Goal: Task Accomplishment & Management: Complete application form

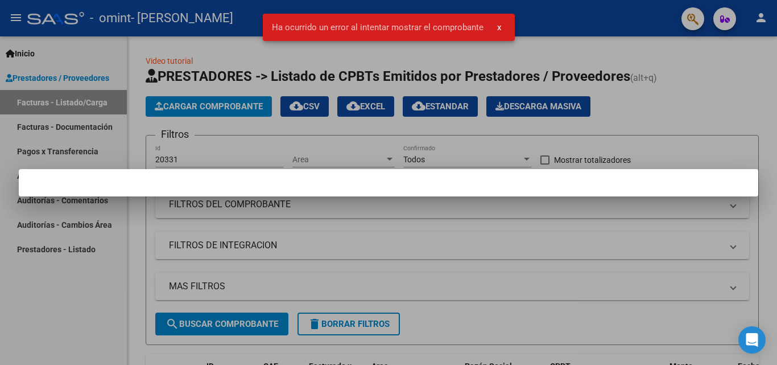
click at [84, 308] on div at bounding box center [388, 182] width 777 height 365
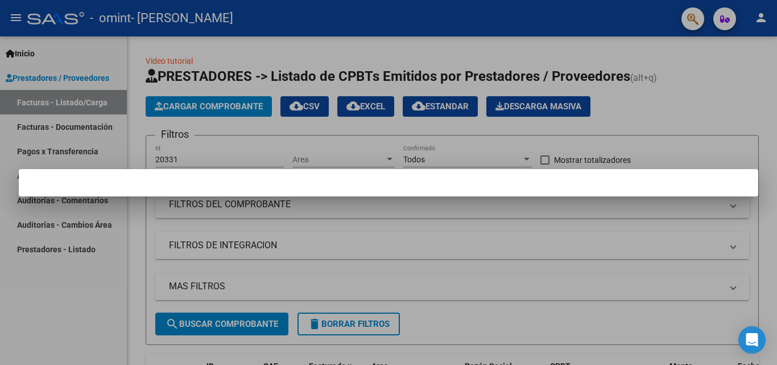
click at [593, 18] on div at bounding box center [388, 182] width 777 height 365
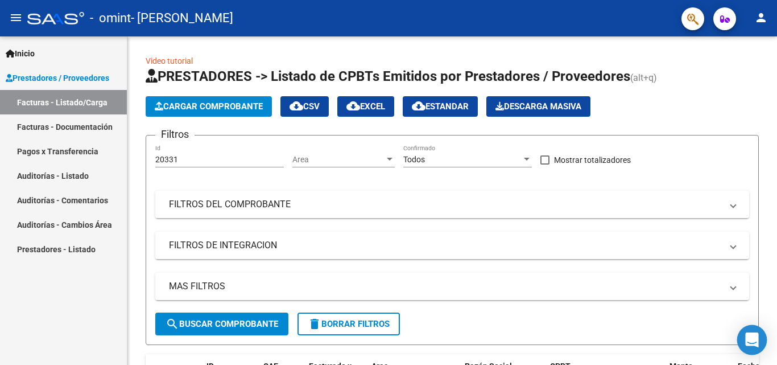
click at [751, 336] on icon "Open Intercom Messenger" at bounding box center [751, 339] width 13 height 15
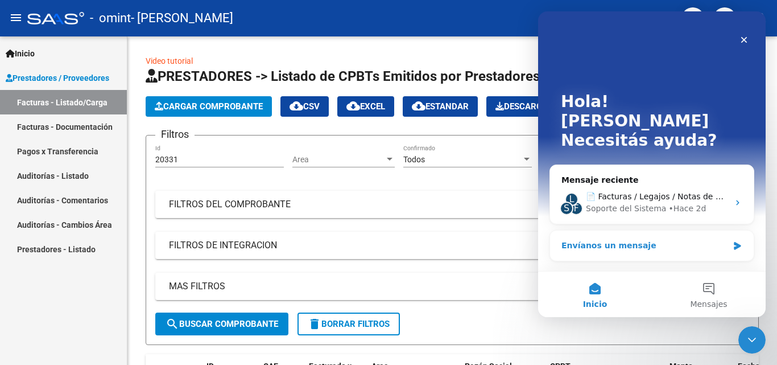
click at [666, 239] on div "Envíanos un mensaje" at bounding box center [644, 245] width 167 height 12
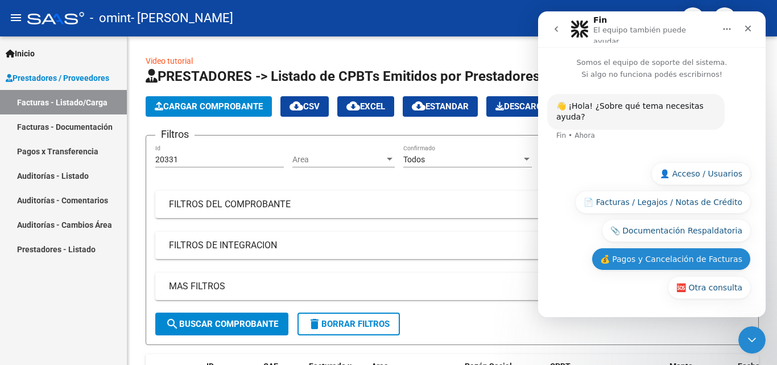
click at [668, 258] on button "💰 Pagos y Cancelación de Facturas" at bounding box center [670, 258] width 159 height 23
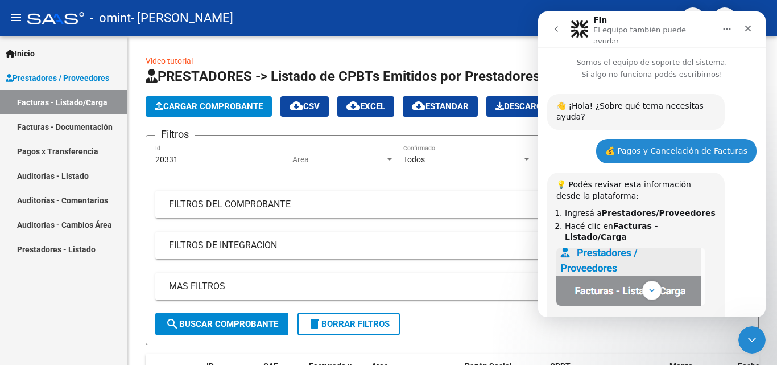
click at [727, 25] on icon "Inicio" at bounding box center [726, 28] width 9 height 9
click at [553, 27] on icon "go back" at bounding box center [556, 28] width 9 height 9
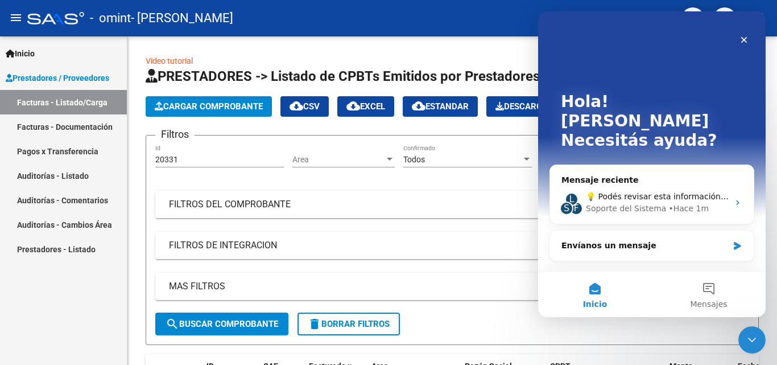
click at [594, 290] on button "Inicio" at bounding box center [595, 293] width 114 height 45
click at [713, 283] on button "Mensajes" at bounding box center [709, 293] width 114 height 45
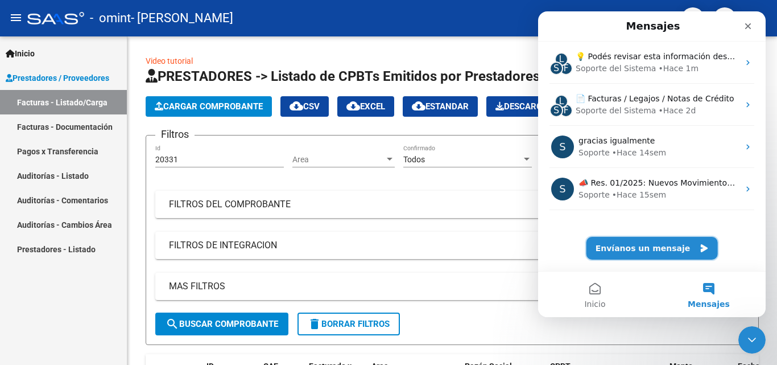
click at [655, 243] on button "Envíanos un mensaje" at bounding box center [651, 248] width 131 height 23
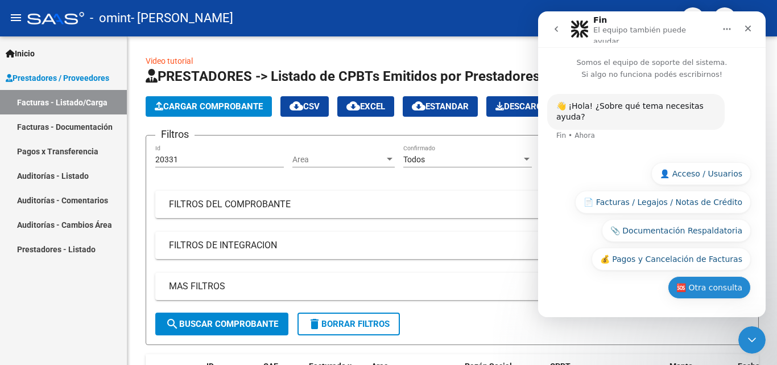
click at [717, 287] on button "🆘 Otra consulta" at bounding box center [709, 287] width 83 height 23
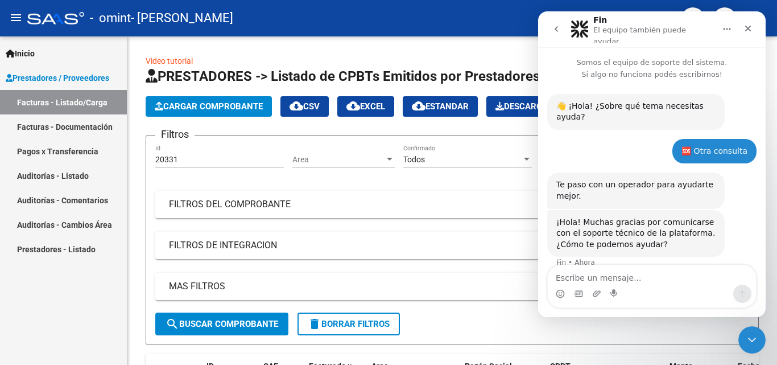
click at [626, 278] on textarea "Escribe un mensaje..." at bounding box center [652, 274] width 208 height 19
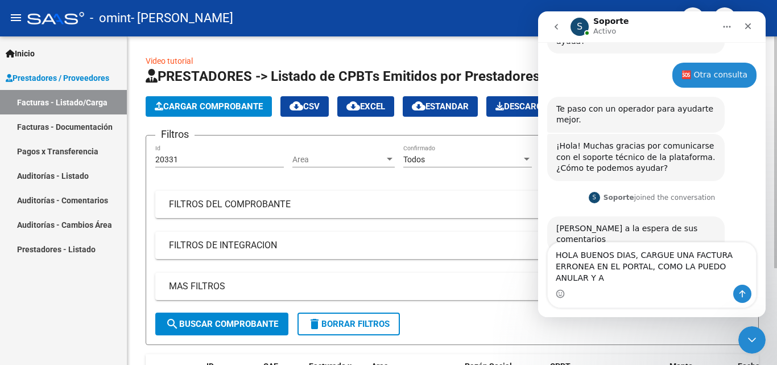
scroll to position [82, 0]
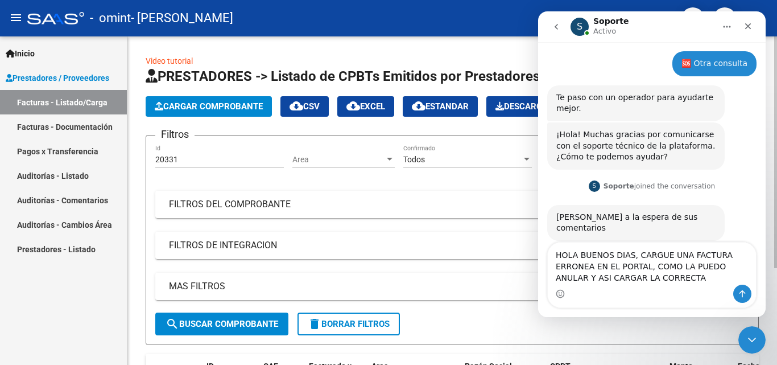
type textarea "HOLA BUENOS DIAS, CARGUE UNA FACTURA ERRONEA EN EL PORTAL, COMO LA PUEDO ANULAR…"
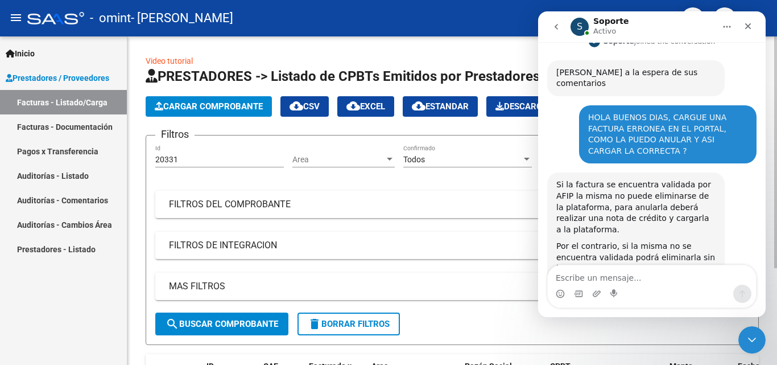
scroll to position [289, 0]
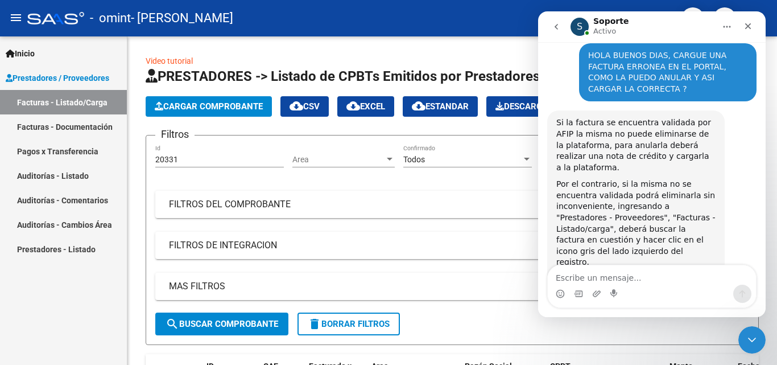
click at [48, 249] on link "Prestadores - Listado" at bounding box center [63, 249] width 127 height 24
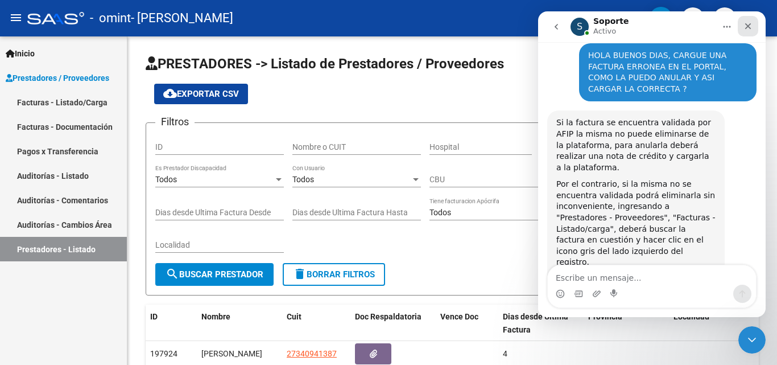
click at [747, 27] on icon "Cerrar" at bounding box center [748, 26] width 6 height 6
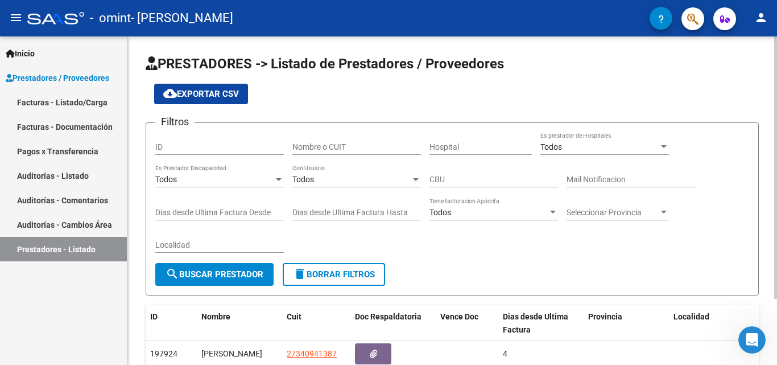
scroll to position [289, 0]
click at [551, 211] on div at bounding box center [553, 211] width 6 height 3
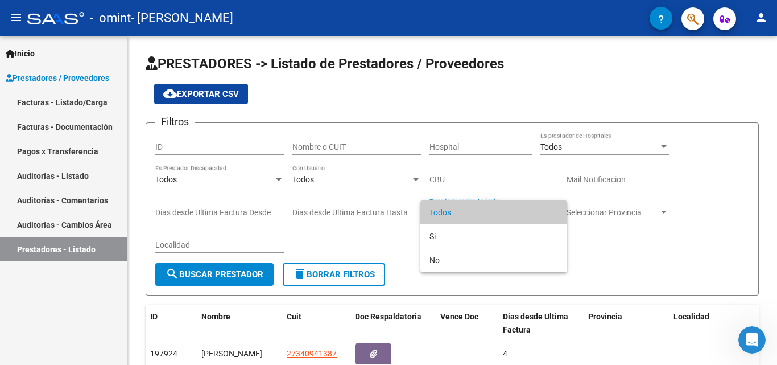
click at [595, 241] on div at bounding box center [388, 182] width 777 height 365
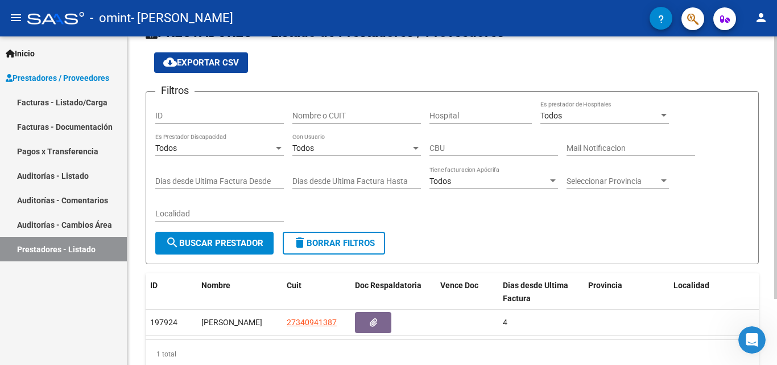
scroll to position [57, 0]
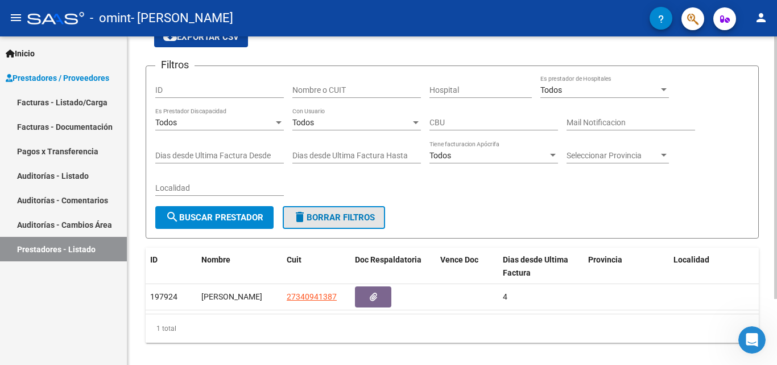
click at [318, 213] on span "delete Borrar Filtros" at bounding box center [334, 217] width 82 height 10
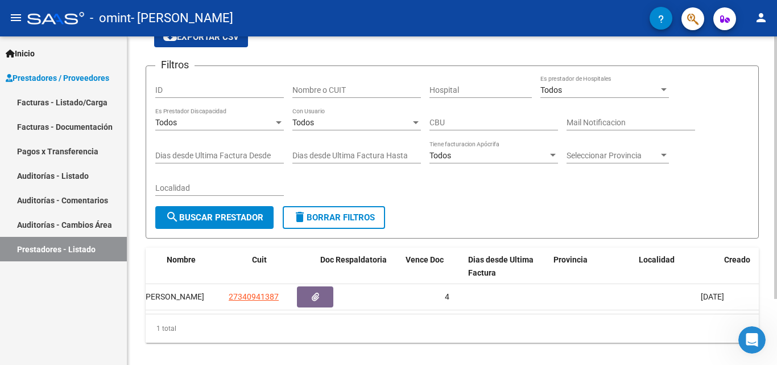
scroll to position [0, 0]
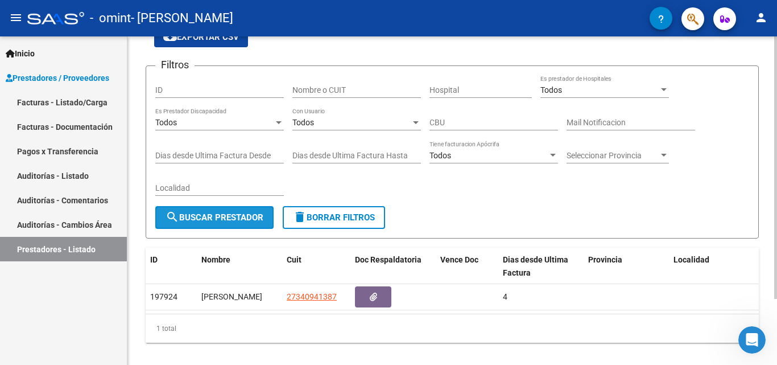
click at [221, 220] on span "search Buscar Prestador" at bounding box center [214, 217] width 98 height 10
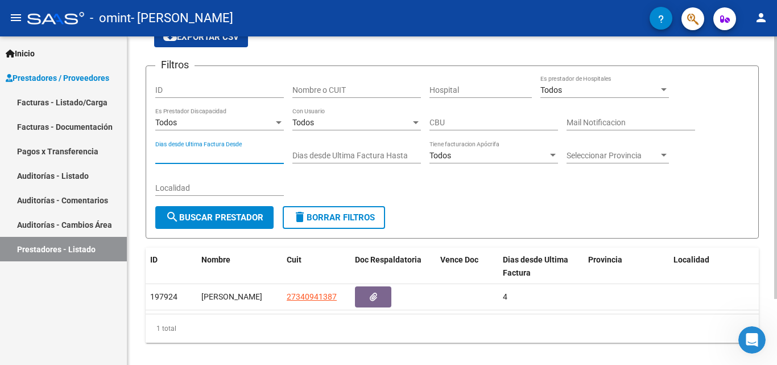
click at [250, 152] on input "Dias desde Ultima Factura Desde" at bounding box center [219, 156] width 129 height 10
type input "5"
click at [329, 213] on span "delete Borrar Filtros" at bounding box center [334, 217] width 82 height 10
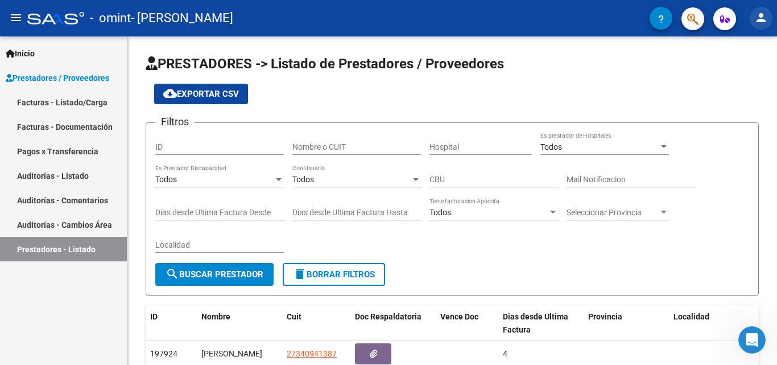
click at [759, 16] on mat-icon "person" at bounding box center [761, 18] width 14 height 14
click at [90, 124] on div at bounding box center [388, 182] width 777 height 365
click at [92, 106] on link "Facturas - Listado/Carga" at bounding box center [63, 102] width 127 height 24
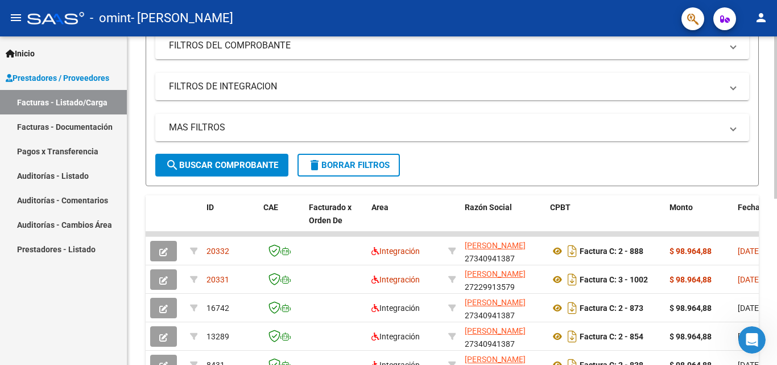
scroll to position [171, 0]
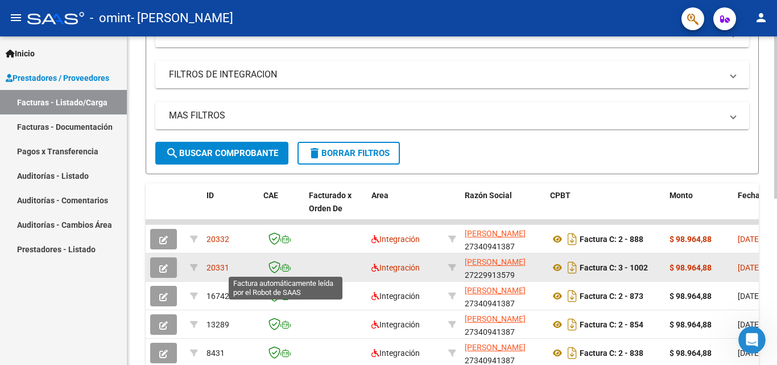
click at [283, 271] on span at bounding box center [285, 267] width 10 height 9
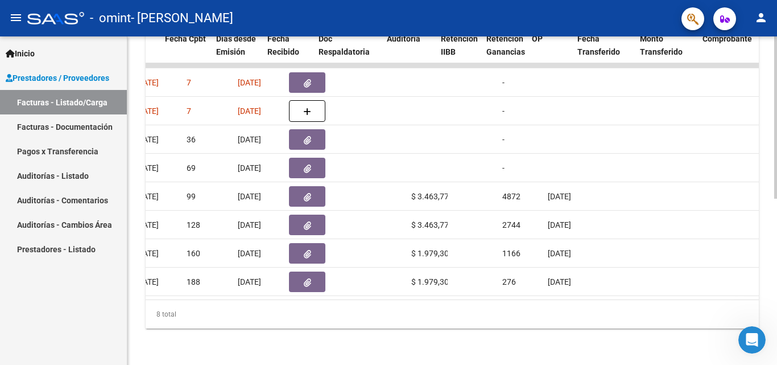
scroll to position [0, 0]
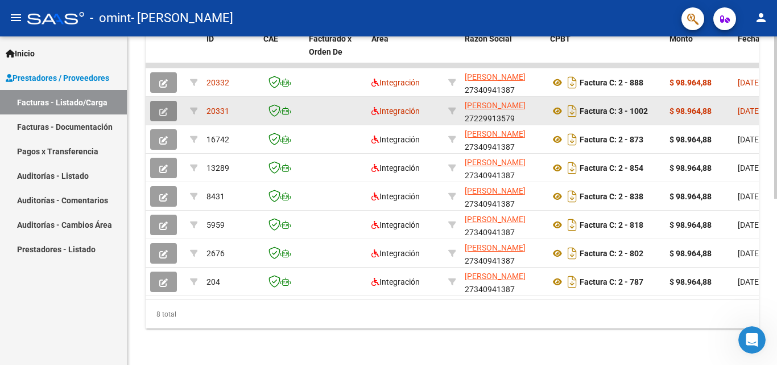
click at [163, 107] on icon "button" at bounding box center [163, 111] width 9 height 9
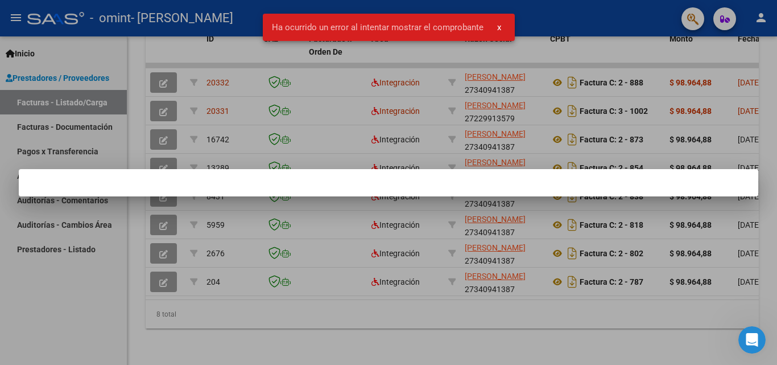
click at [187, 130] on div at bounding box center [388, 182] width 777 height 365
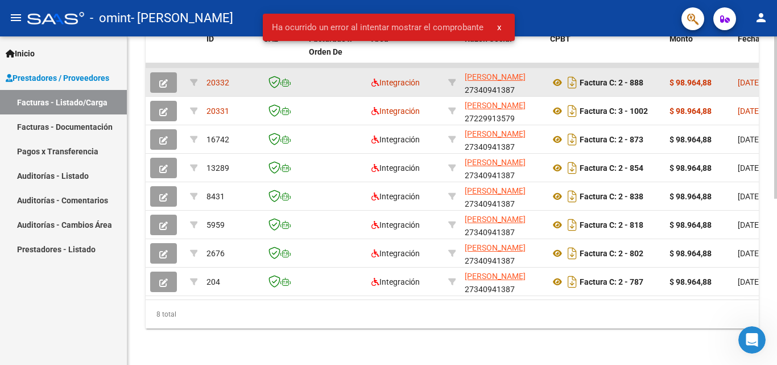
click at [165, 79] on icon "button" at bounding box center [163, 83] width 9 height 9
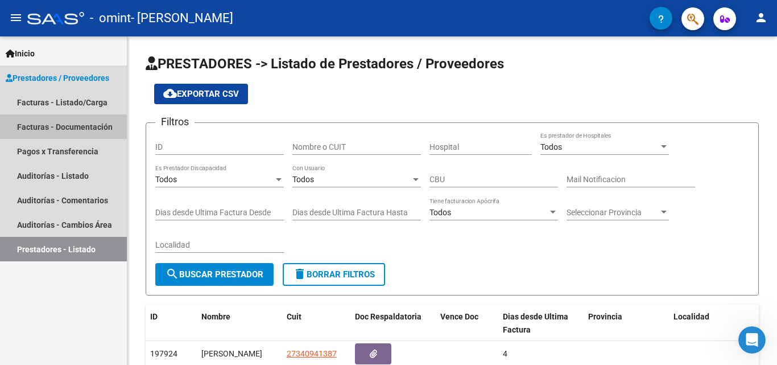
click at [61, 125] on link "Facturas - Documentación" at bounding box center [63, 126] width 127 height 24
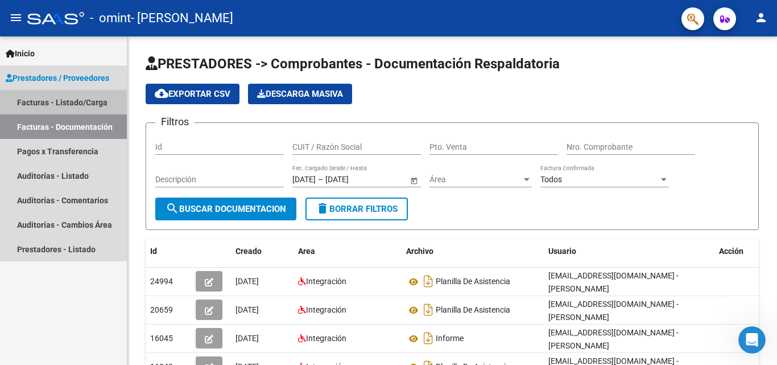
click at [76, 96] on link "Facturas - Listado/Carga" at bounding box center [63, 102] width 127 height 24
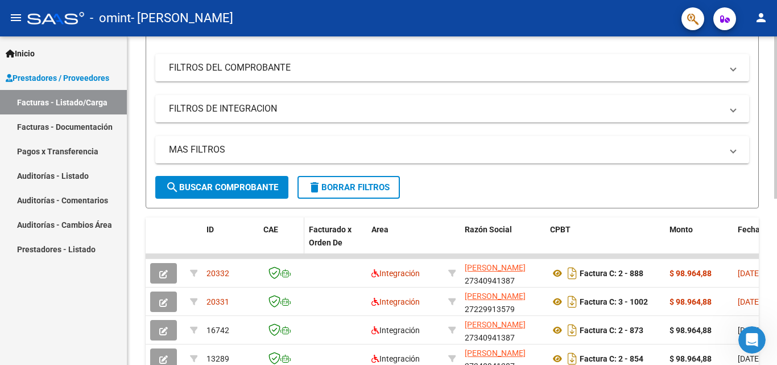
scroll to position [171, 0]
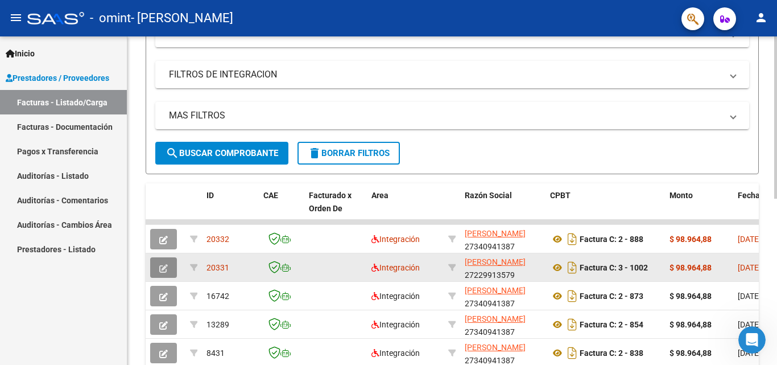
click at [166, 267] on icon "button" at bounding box center [163, 268] width 9 height 9
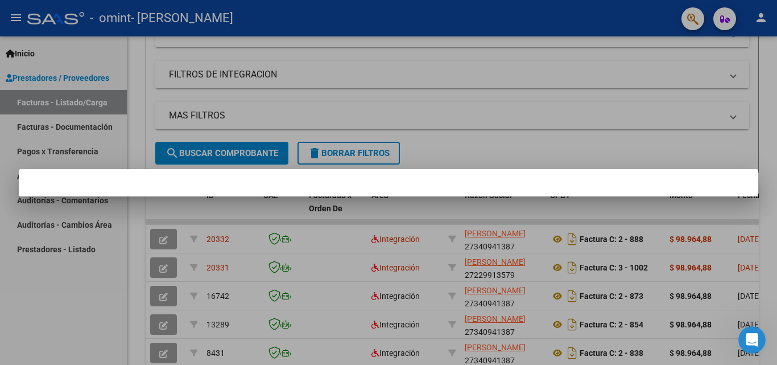
click at [405, 105] on div at bounding box center [388, 182] width 777 height 365
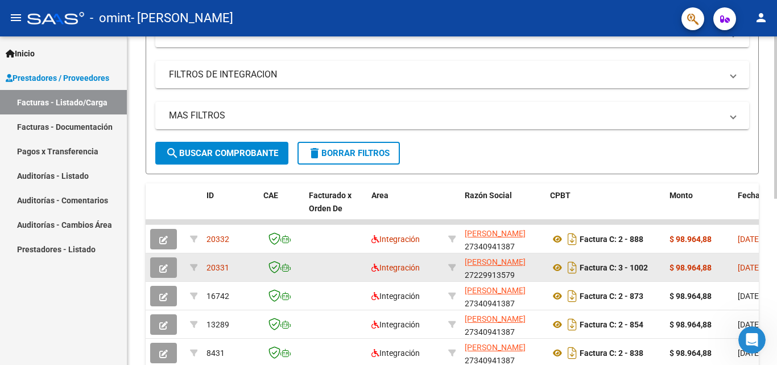
click at [162, 268] on icon "button" at bounding box center [163, 268] width 9 height 9
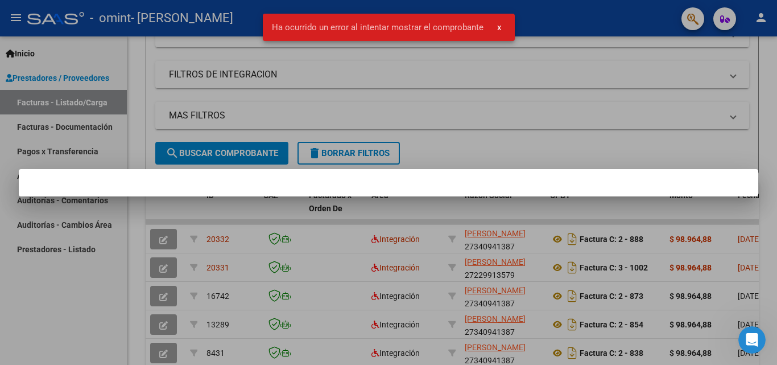
drag, startPoint x: 495, startPoint y: 25, endPoint x: 491, endPoint y: 32, distance: 7.6
click at [493, 29] on button "x" at bounding box center [499, 27] width 22 height 20
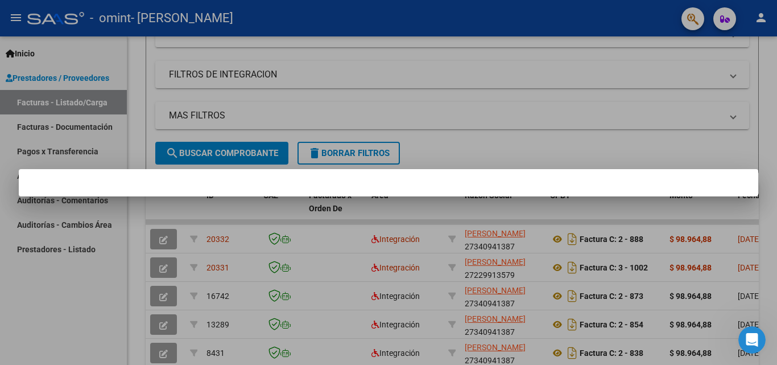
click at [507, 88] on div at bounding box center [388, 182] width 777 height 365
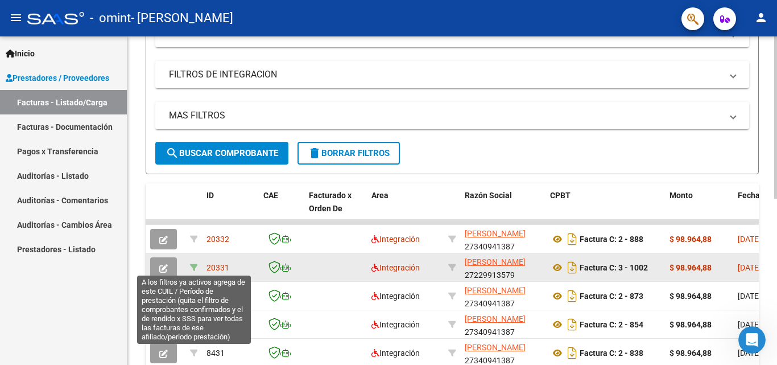
click at [195, 268] on icon at bounding box center [194, 267] width 8 height 8
type input "202508"
type input "20527033633"
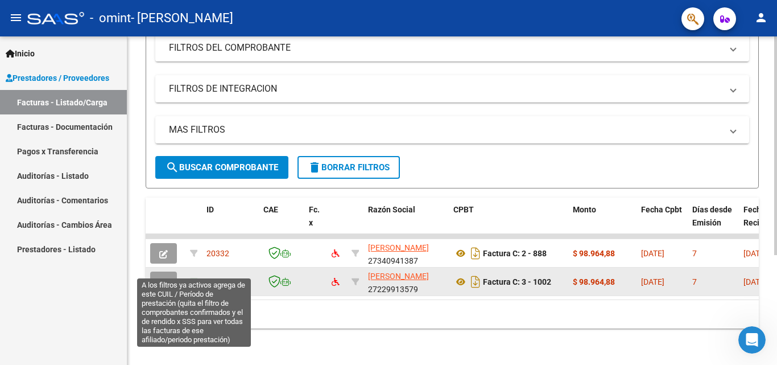
scroll to position [165, 0]
click at [194, 278] on icon at bounding box center [194, 282] width 8 height 8
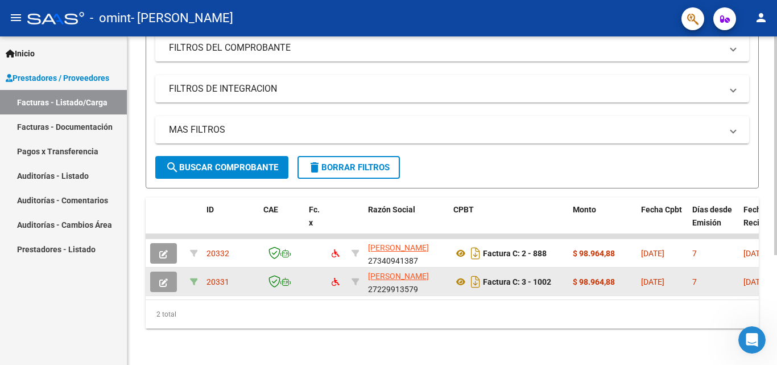
click at [194, 278] on icon at bounding box center [194, 282] width 8 height 8
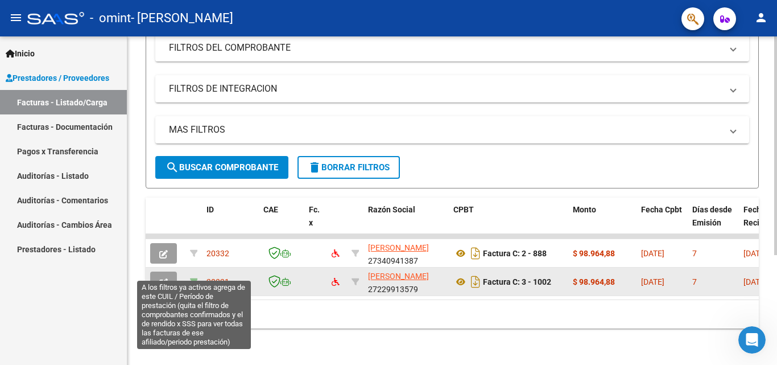
click at [191, 278] on icon at bounding box center [194, 282] width 8 height 8
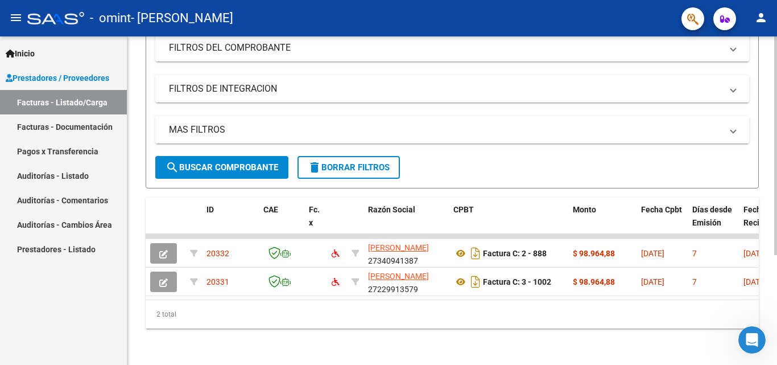
click at [276, 123] on mat-panel-title "MAS FILTROS" at bounding box center [445, 129] width 553 height 13
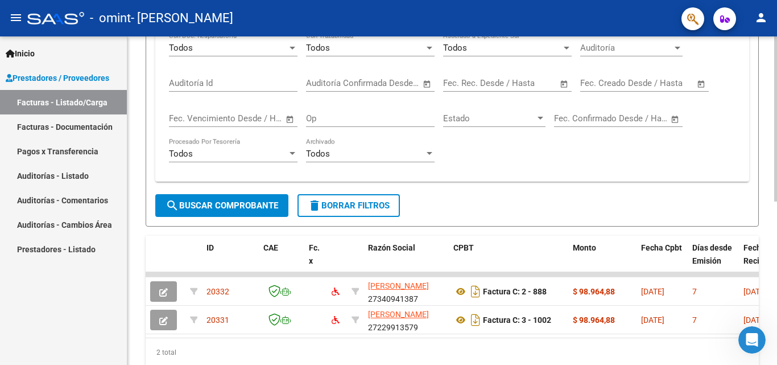
scroll to position [210, 0]
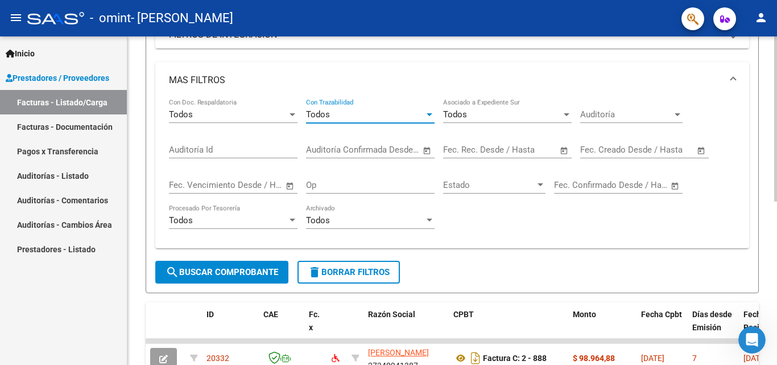
click at [332, 115] on div "Todos" at bounding box center [365, 114] width 118 height 10
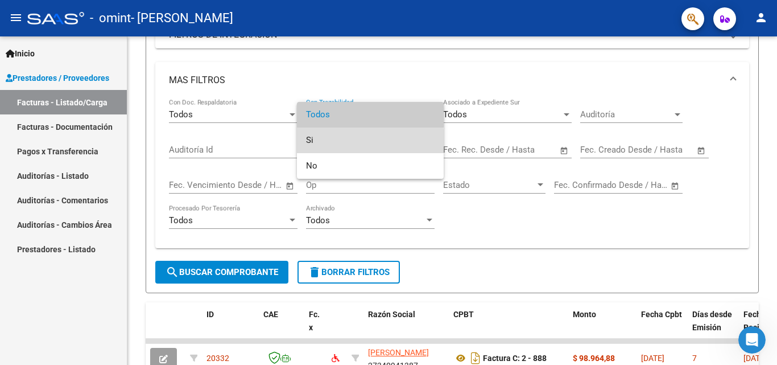
click at [317, 142] on span "Si" at bounding box center [370, 140] width 129 height 26
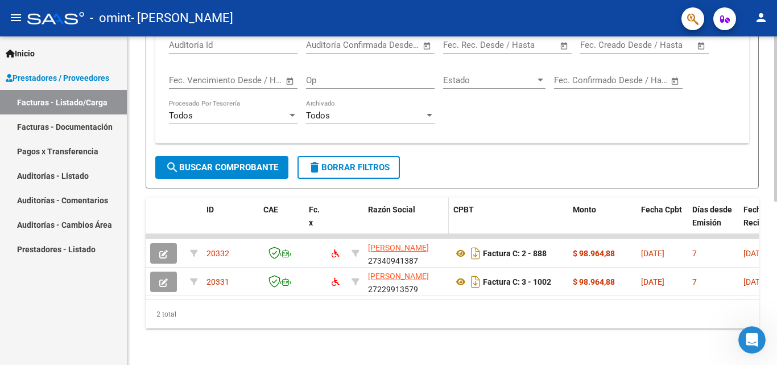
scroll to position [324, 0]
click at [436, 158] on form "Filtros Id Integración Area Todos Confirmado Mostrar totalizadores FILTROS DEL …" at bounding box center [452, 4] width 613 height 369
click at [478, 121] on div "Todos Con Doc. Respaldatoria Si Con Trazabilidad Todos Asociado a Expediente Su…" at bounding box center [452, 64] width 566 height 140
click at [247, 323] on div "2 total" at bounding box center [452, 314] width 613 height 28
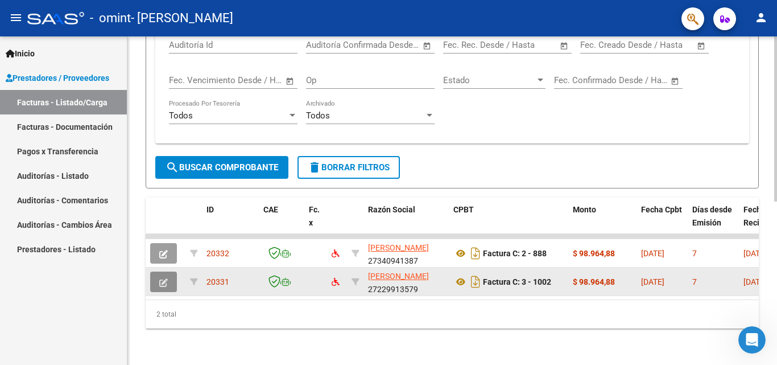
click at [160, 278] on icon "button" at bounding box center [163, 282] width 9 height 9
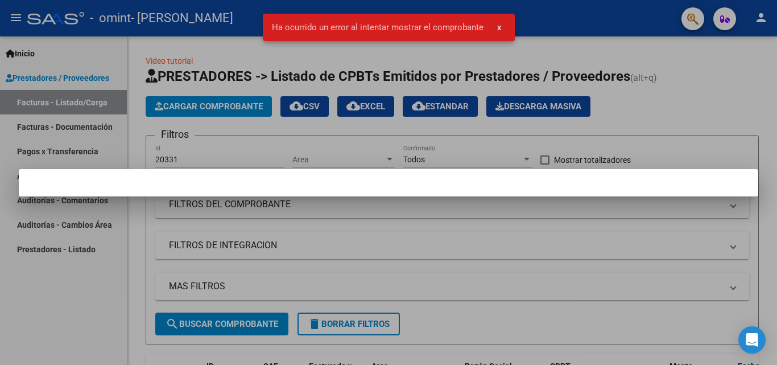
click at [96, 52] on div at bounding box center [388, 182] width 777 height 365
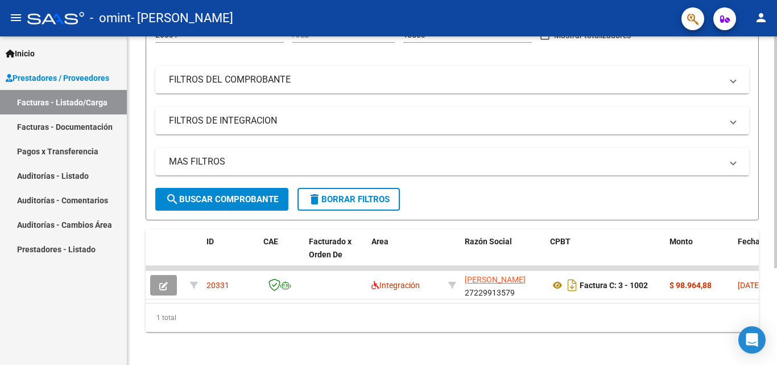
scroll to position [137, 0]
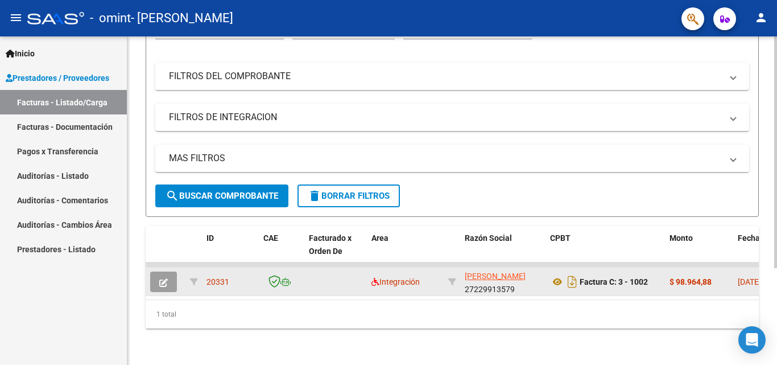
click at [160, 278] on icon "button" at bounding box center [163, 282] width 9 height 9
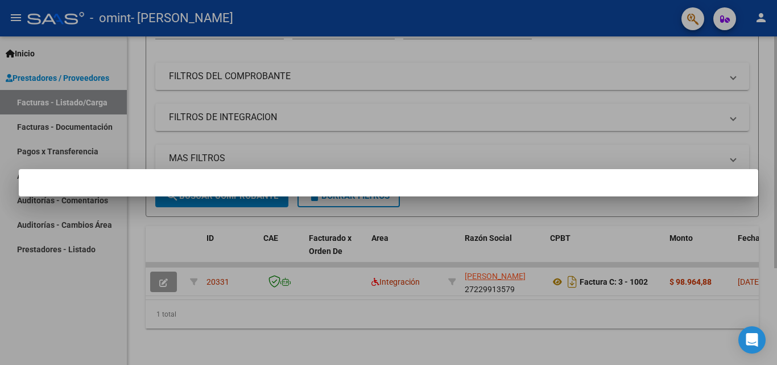
drag, startPoint x: 217, startPoint y: 292, endPoint x: 279, endPoint y: 296, distance: 62.1
click at [288, 295] on div at bounding box center [388, 182] width 777 height 365
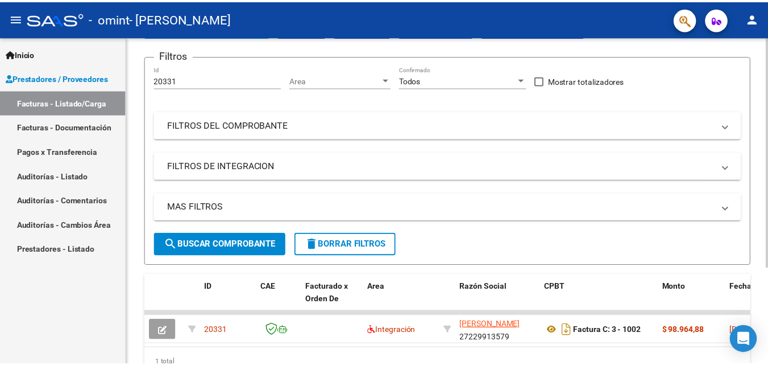
scroll to position [0, 0]
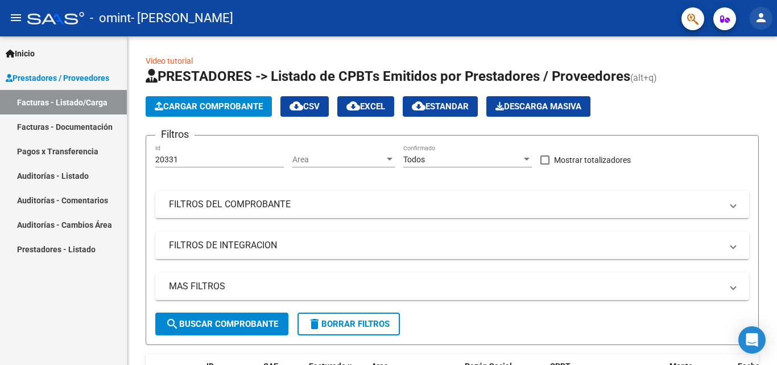
click at [761, 17] on mat-icon "person" at bounding box center [761, 18] width 14 height 14
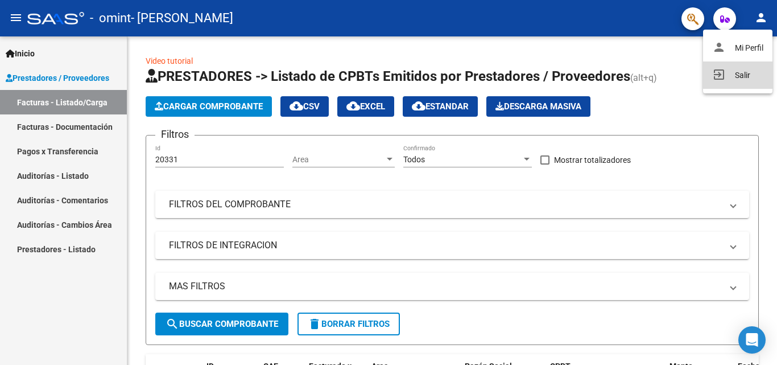
click at [747, 76] on button "exit_to_app Salir" at bounding box center [737, 74] width 69 height 27
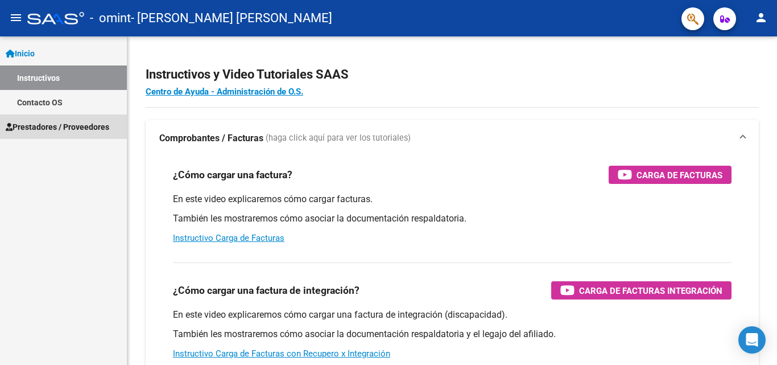
click at [90, 125] on span "Prestadores / Proveedores" at bounding box center [57, 127] width 103 height 13
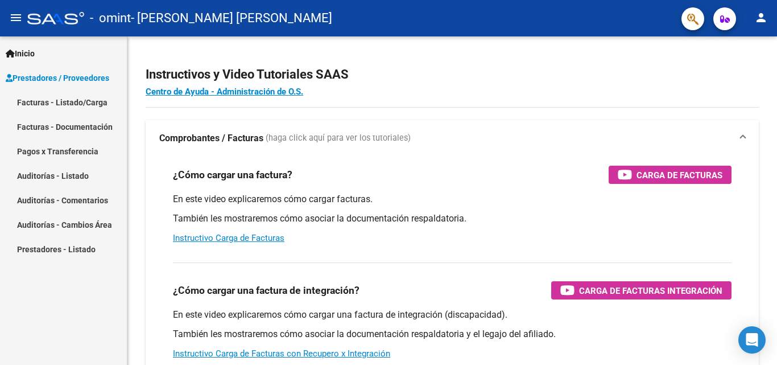
click at [84, 101] on link "Facturas - Listado/Carga" at bounding box center [63, 102] width 127 height 24
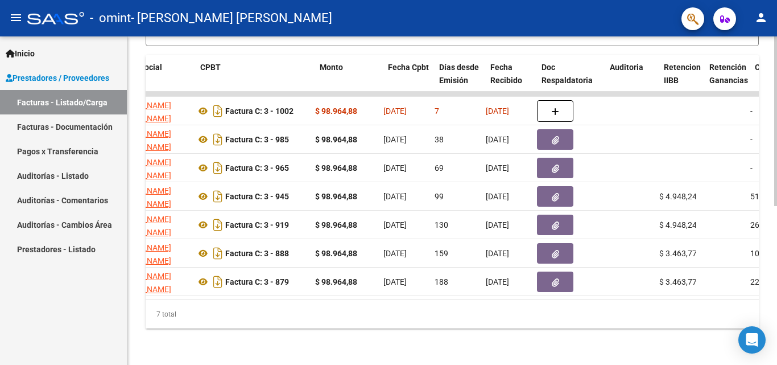
scroll to position [0, 359]
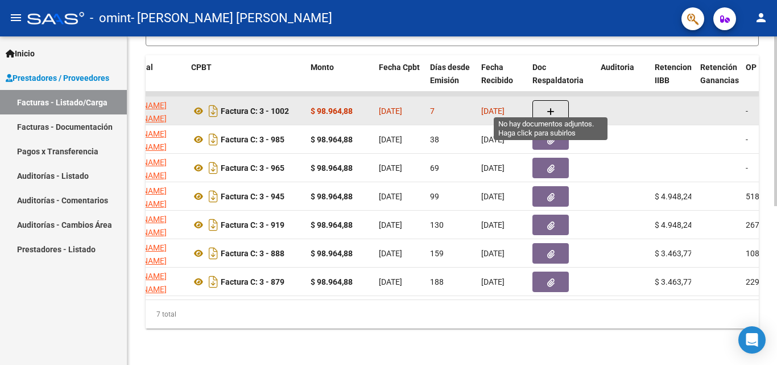
click at [546, 100] on button "button" at bounding box center [550, 111] width 36 height 22
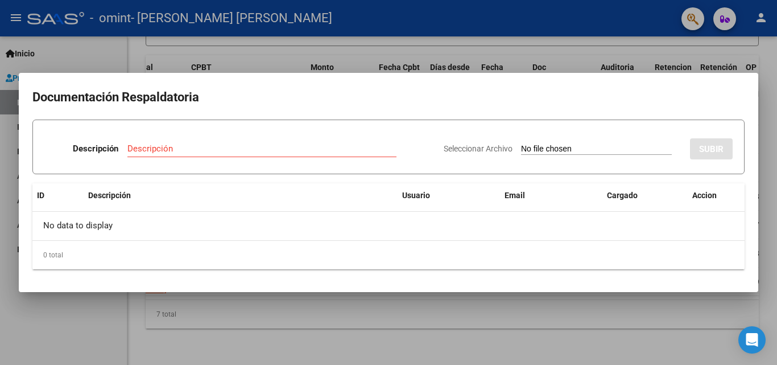
click at [538, 145] on input "Seleccionar Archivo" at bounding box center [596, 149] width 151 height 11
drag, startPoint x: 227, startPoint y: 147, endPoint x: 229, endPoint y: 139, distance: 7.6
click at [227, 142] on div "Descripción" at bounding box center [261, 148] width 269 height 17
drag, startPoint x: 258, startPoint y: 134, endPoint x: 280, endPoint y: 148, distance: 27.1
click at [280, 148] on div "Descripción Descripción" at bounding box center [239, 151] width 390 height 34
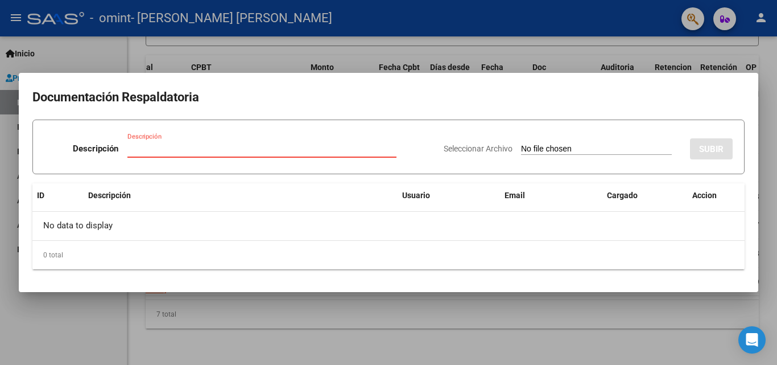
click at [337, 151] on input "Descripción" at bounding box center [261, 148] width 269 height 10
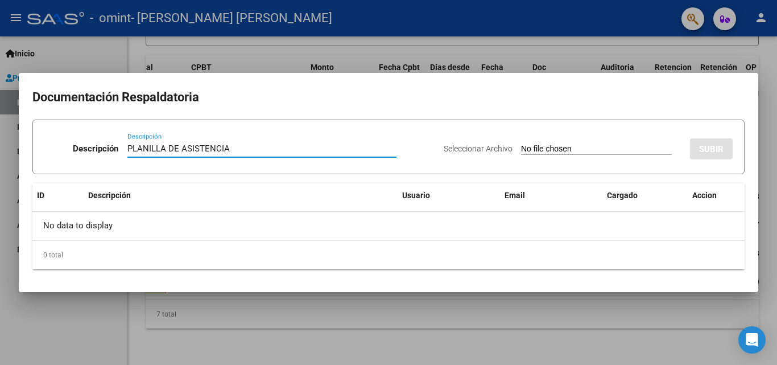
type input "PLANILLA DE ASISTENCIA"
click at [586, 146] on input "Seleccionar Archivo" at bounding box center [596, 149] width 151 height 11
type input "C:\fakepath\DAVANZO LIC GRELA ASISTENCIA AGOSTO .pdf"
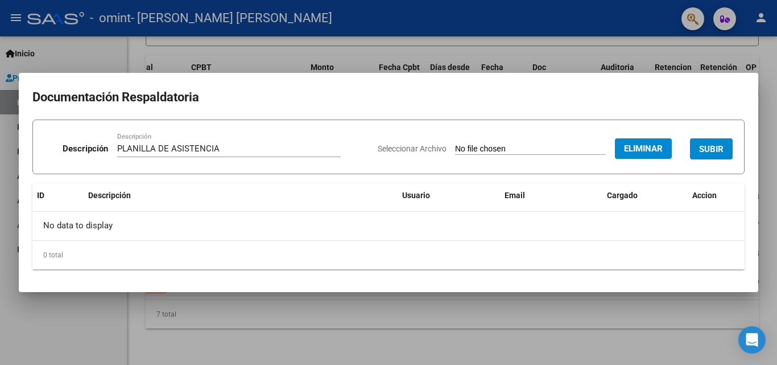
click at [714, 148] on span "SUBIR" at bounding box center [711, 149] width 24 height 10
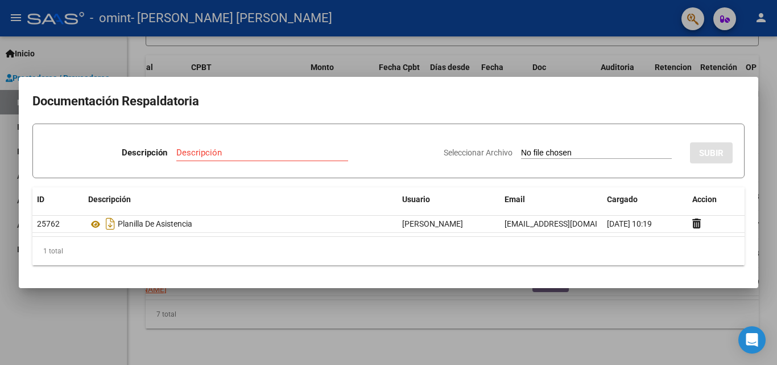
click at [110, 56] on div at bounding box center [388, 182] width 777 height 365
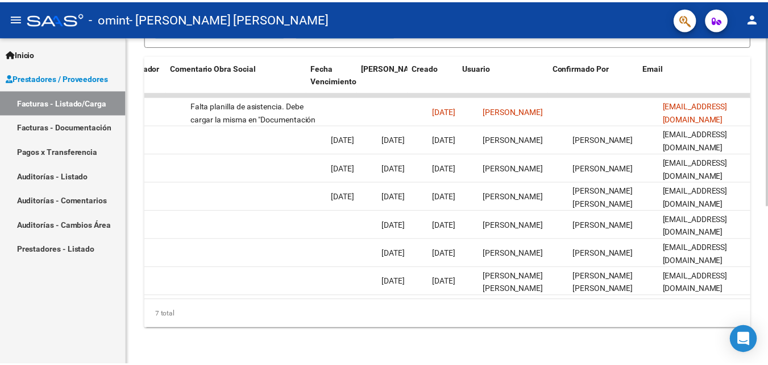
scroll to position [0, 1784]
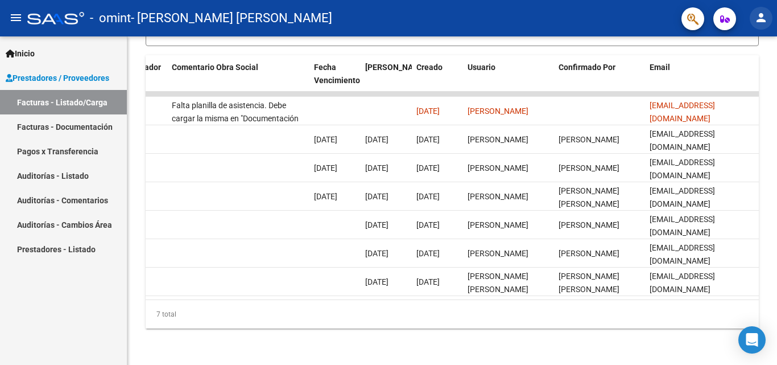
click at [760, 14] on mat-icon "person" at bounding box center [761, 18] width 14 height 14
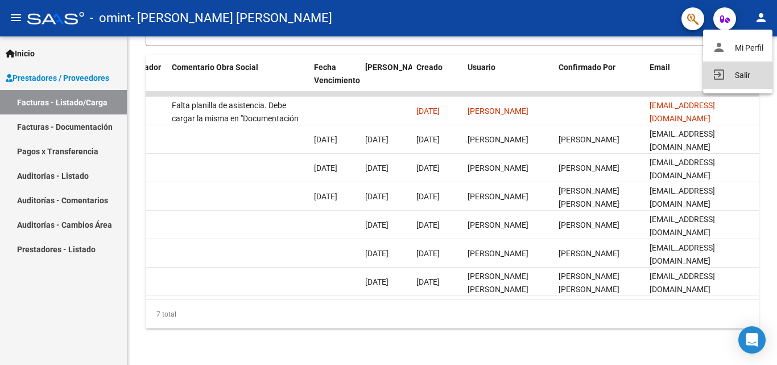
click at [743, 70] on button "exit_to_app Salir" at bounding box center [737, 74] width 69 height 27
